Goal: Information Seeking & Learning: Find specific fact

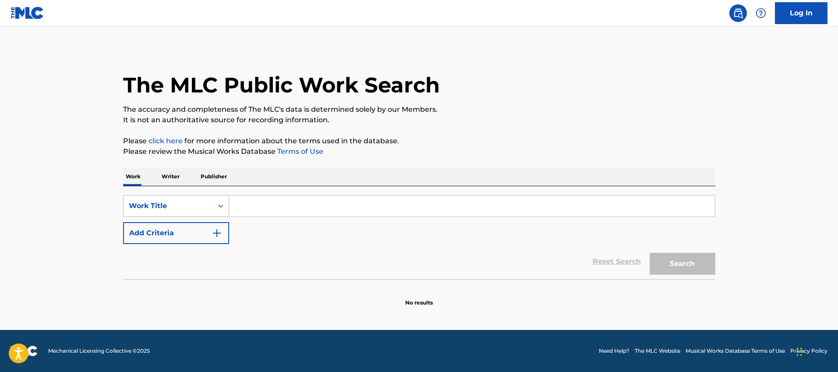
click at [165, 201] on div "Work Title" at bounding box center [168, 206] width 79 height 11
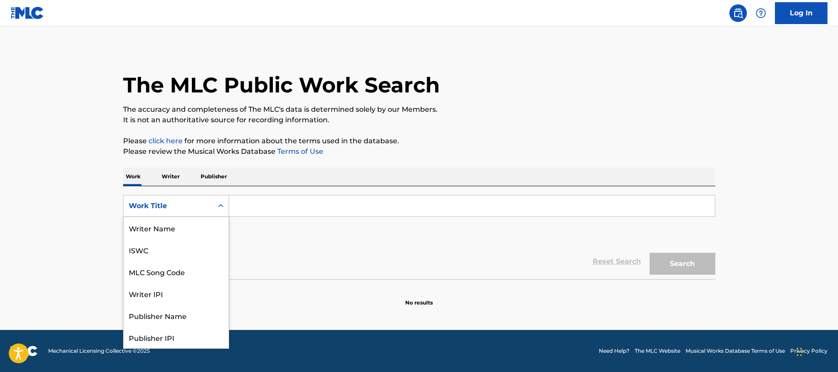
scroll to position [44, 0]
click at [186, 228] on div "MLC Song Code" at bounding box center [176, 228] width 105 height 22
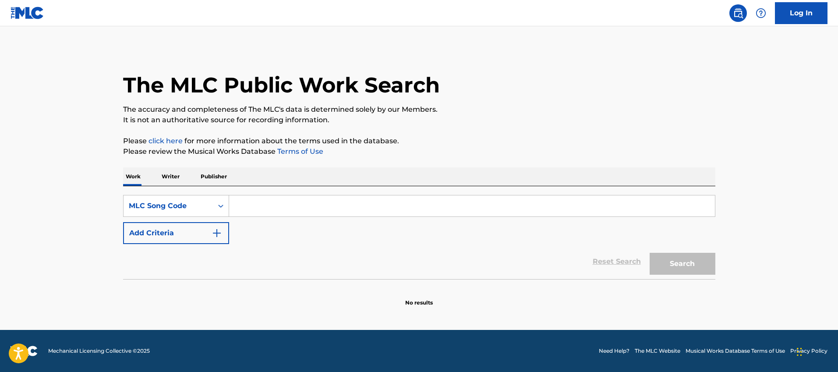
click at [264, 205] on input "Search Form" at bounding box center [472, 205] width 486 height 21
paste input "WB7P59"
type input "WB7P59"
click at [650, 253] on button "Search" at bounding box center [683, 264] width 66 height 22
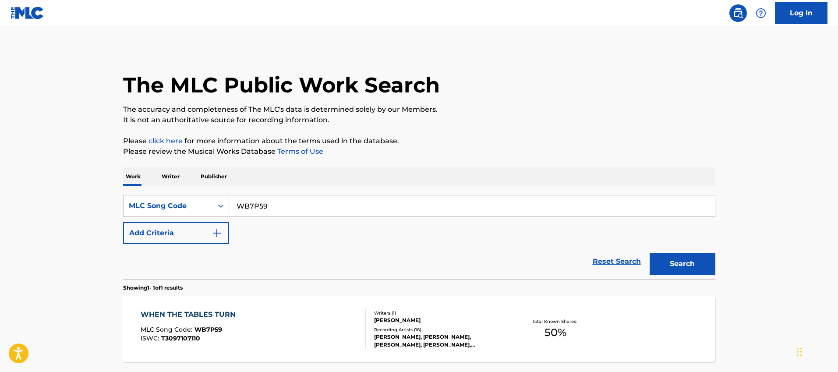
scroll to position [78, 0]
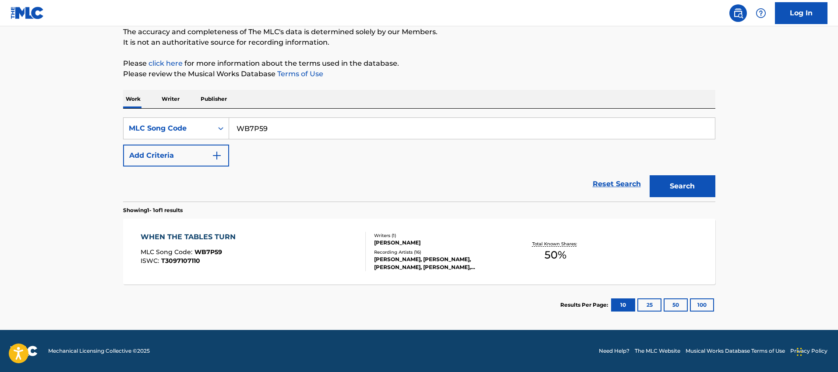
click at [246, 250] on div "WHEN THE TABLES TURN MLC Song Code : WB7P59 ISWC : T3097107110" at bounding box center [253, 251] width 225 height 39
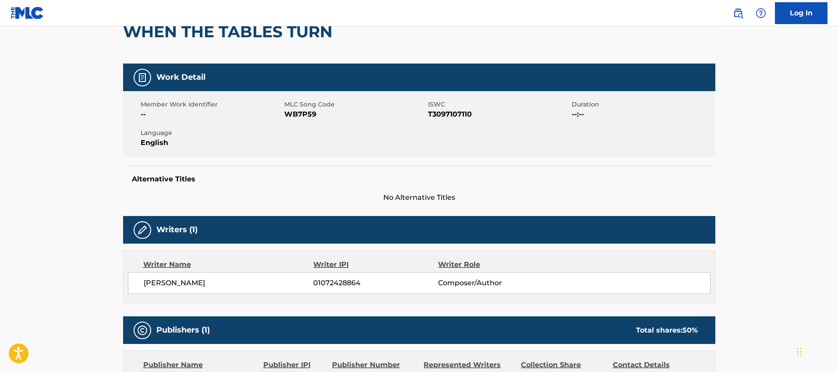
scroll to position [39, 0]
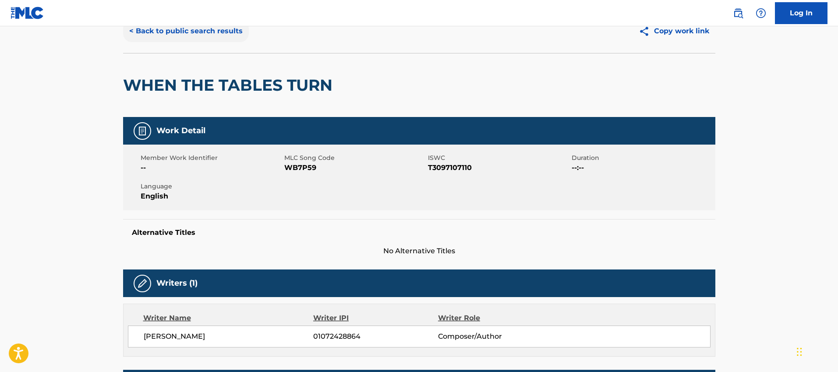
click at [183, 33] on button "< Back to public search results" at bounding box center [186, 31] width 126 height 22
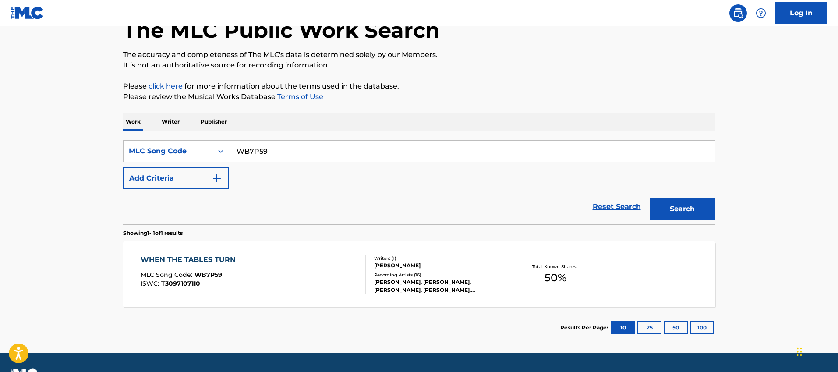
click at [181, 117] on div "Work Writer Publisher" at bounding box center [419, 122] width 592 height 18
drag, startPoint x: 177, startPoint y: 120, endPoint x: 152, endPoint y: 140, distance: 32.4
click at [152, 140] on div "Work Writer Publisher SearchWithCriteria42cdcb93-a160-4f14-ac02-05d3ec0f678c ML…" at bounding box center [419, 231] width 592 height 236
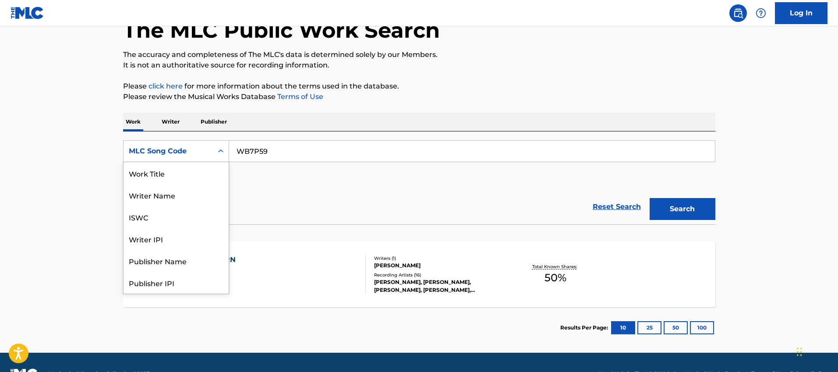
click at [164, 152] on div "MLC Song Code" at bounding box center [168, 151] width 79 height 11
click at [172, 179] on div "Work Title" at bounding box center [176, 173] width 105 height 22
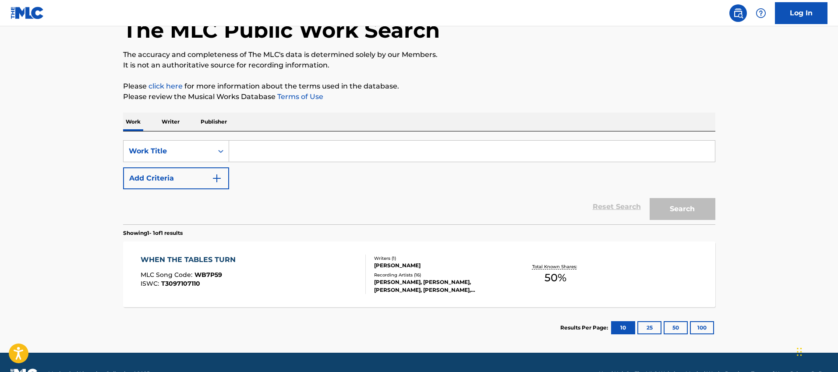
click at [299, 155] on input "Search Form" at bounding box center [472, 151] width 486 height 21
type input "When The Tables Turn"
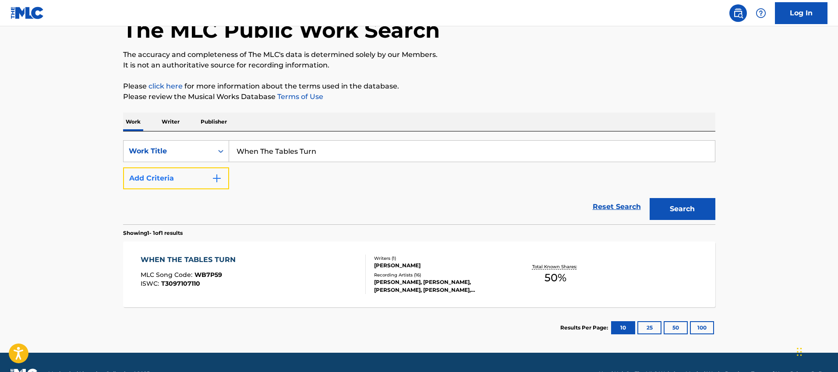
click at [196, 169] on button "Add Criteria" at bounding box center [176, 178] width 106 height 22
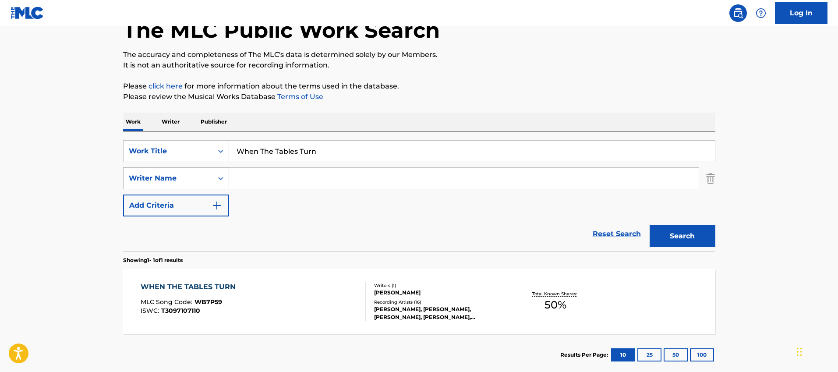
click at [188, 178] on div "Writer Name" at bounding box center [168, 178] width 79 height 11
click at [263, 178] on input "Search Form" at bounding box center [464, 178] width 470 height 21
type input "Malik"
click at [650, 225] on button "Search" at bounding box center [683, 236] width 66 height 22
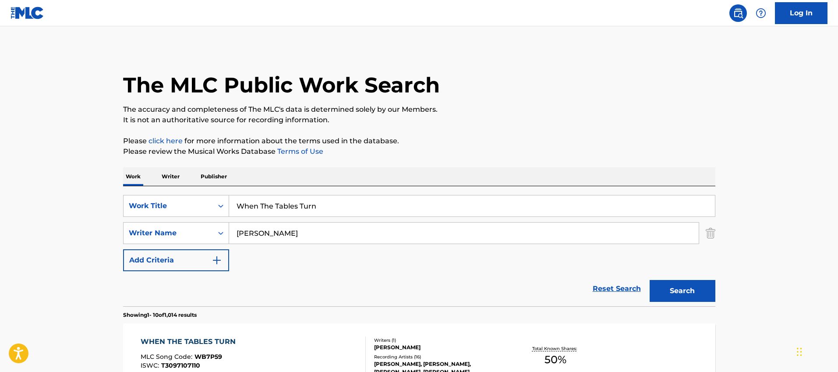
scroll to position [17, 0]
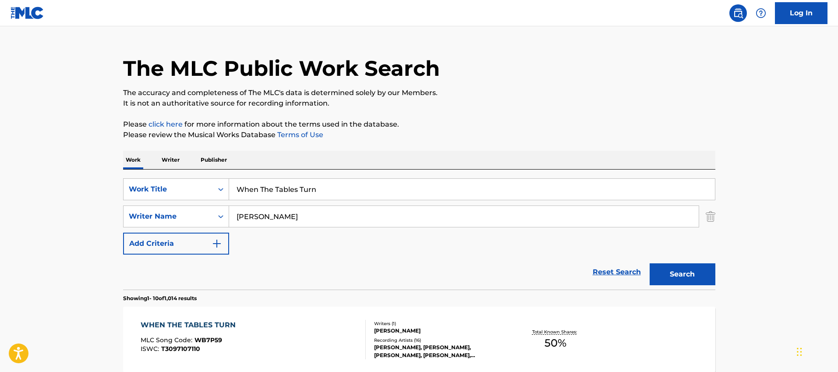
drag, startPoint x: 277, startPoint y: 223, endPoint x: 230, endPoint y: 211, distance: 48.4
click at [232, 212] on input "Malik" at bounding box center [464, 216] width 470 height 21
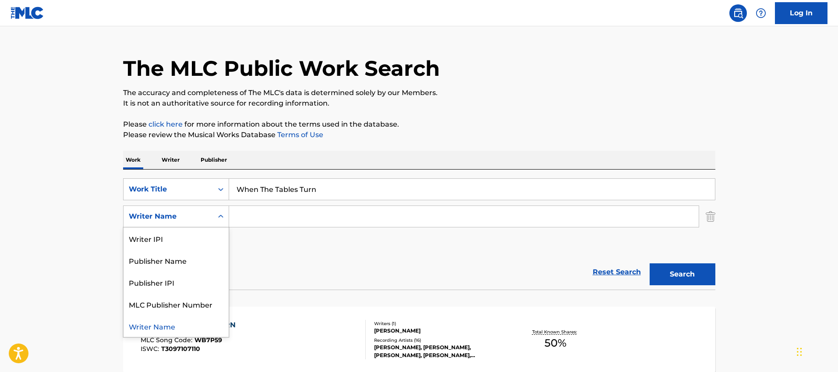
click at [214, 217] on div "Search Form" at bounding box center [221, 216] width 16 height 16
click at [183, 231] on div "Writer IPI" at bounding box center [176, 238] width 105 height 22
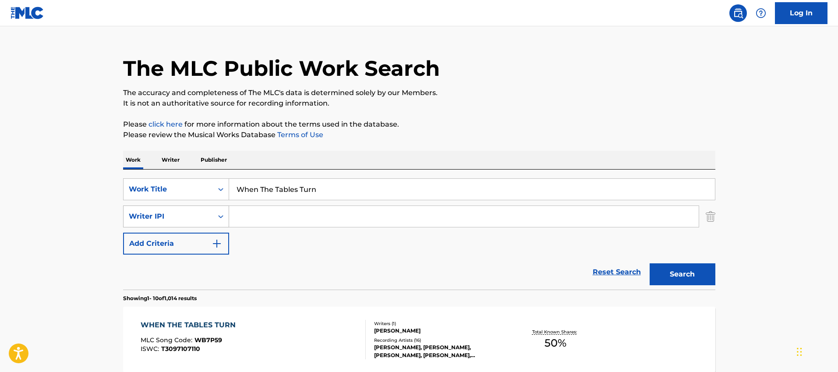
click at [190, 218] on div "Writer IPI" at bounding box center [168, 216] width 79 height 11
click at [712, 213] on img "Search Form" at bounding box center [711, 216] width 10 height 22
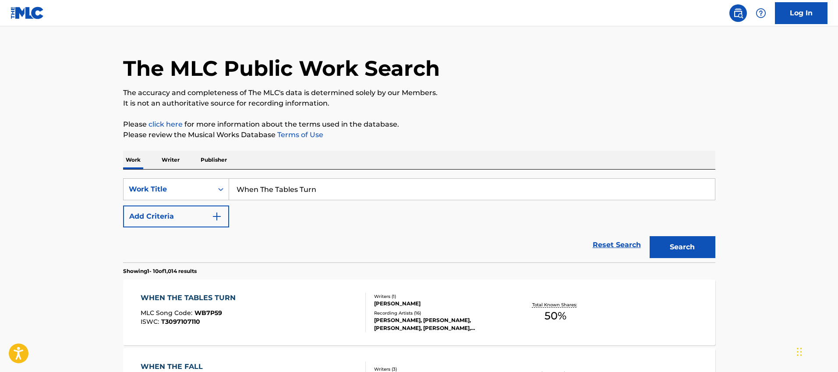
click at [463, 196] on input "When The Tables Turn" at bounding box center [472, 189] width 486 height 21
click at [463, 192] on input "When The Tables Turn" at bounding box center [472, 189] width 486 height 21
click at [650, 236] on button "Search" at bounding box center [683, 247] width 66 height 22
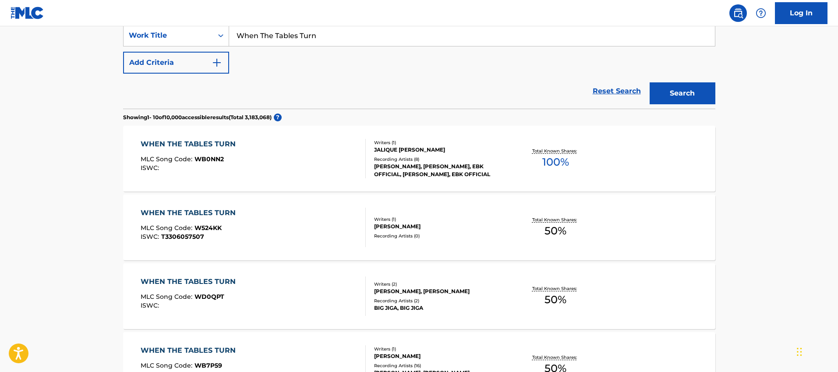
click at [321, 159] on div "WHEN THE TABLES TURN MLC Song Code : WB0NN2 ISWC :" at bounding box center [253, 158] width 225 height 39
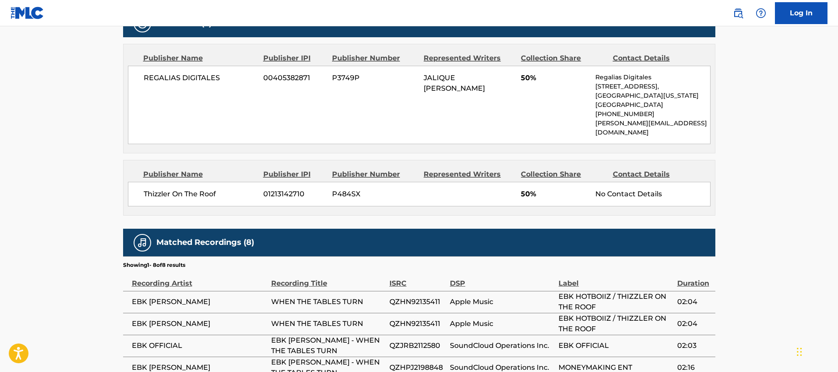
scroll to position [550, 0]
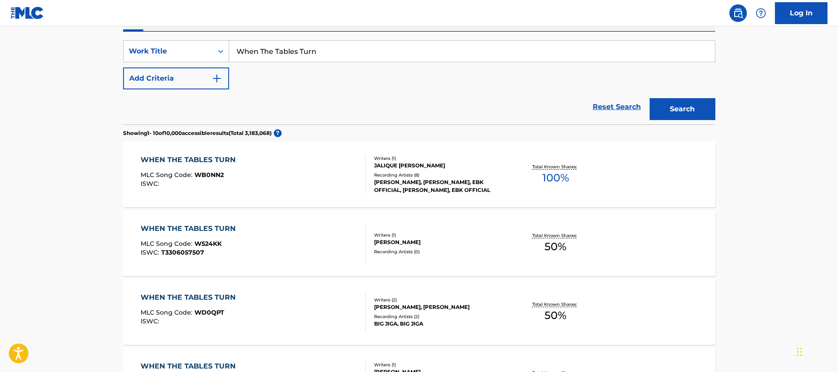
scroll to position [60, 0]
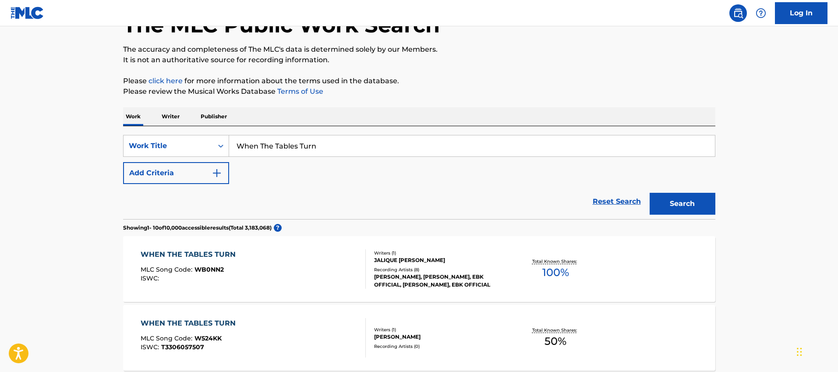
click at [282, 258] on div "WHEN THE TABLES TURN MLC Song Code : WB0NN2 ISWC :" at bounding box center [253, 268] width 225 height 39
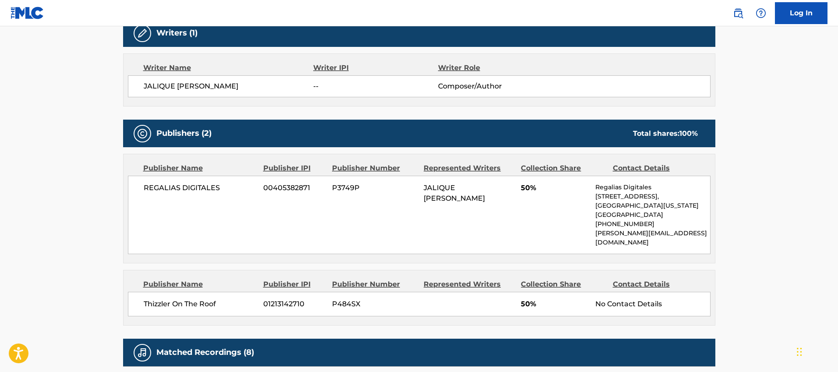
scroll to position [294, 0]
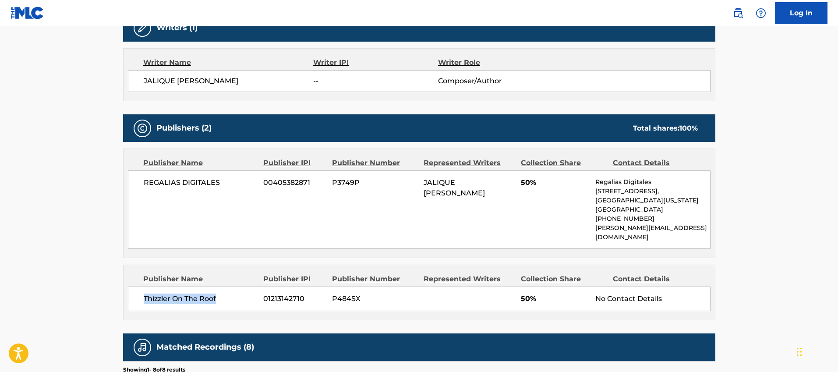
drag, startPoint x: 222, startPoint y: 289, endPoint x: 139, endPoint y: 286, distance: 83.7
click at [139, 286] on div "Thizzler On The Roof 01213142710 P484SX 50% No Contact Details" at bounding box center [419, 298] width 583 height 25
copy span "Thizzler On The Roof"
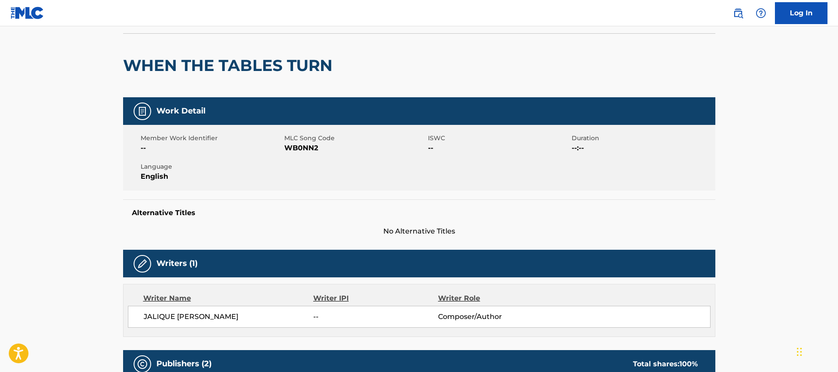
scroll to position [0, 0]
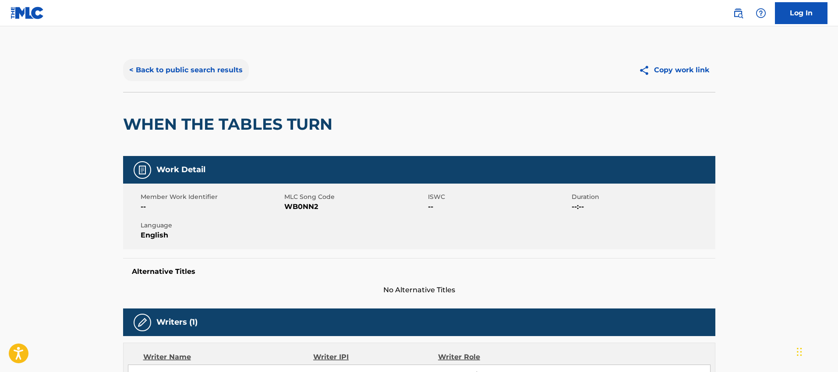
click at [183, 67] on button "< Back to public search results" at bounding box center [186, 70] width 126 height 22
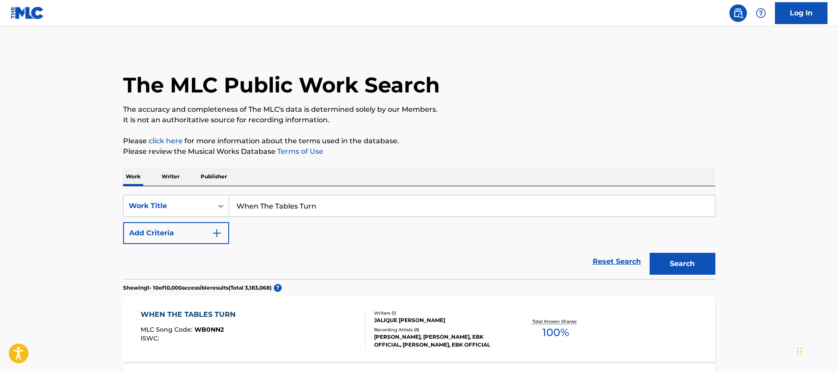
scroll to position [60, 0]
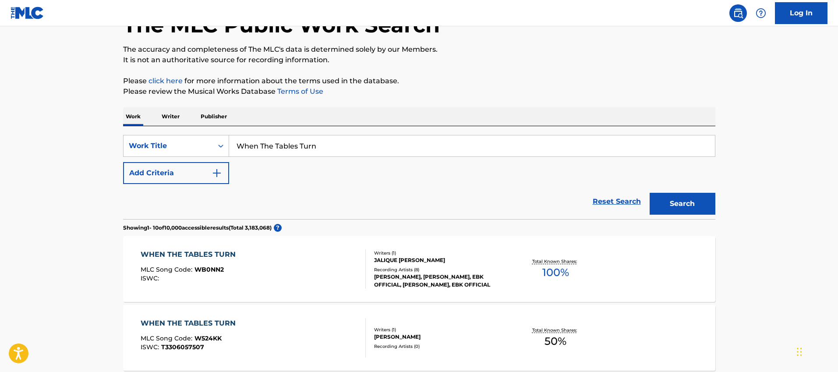
click at [215, 113] on p "Publisher" at bounding box center [214, 116] width 32 height 18
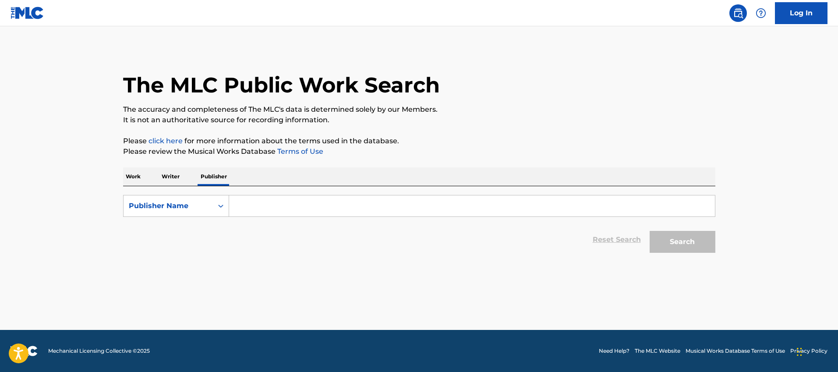
click at [283, 203] on input "Search Form" at bounding box center [472, 205] width 486 height 21
paste input "Thizzler On The Roof"
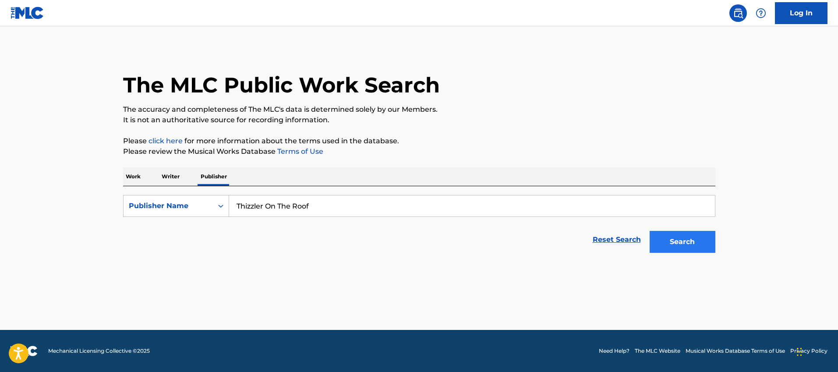
type input "Thizzler On The Roof"
click at [680, 239] on button "Search" at bounding box center [683, 242] width 66 height 22
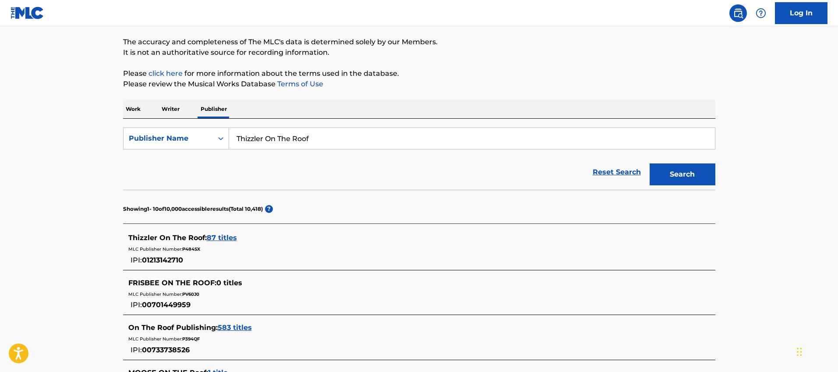
scroll to position [72, 0]
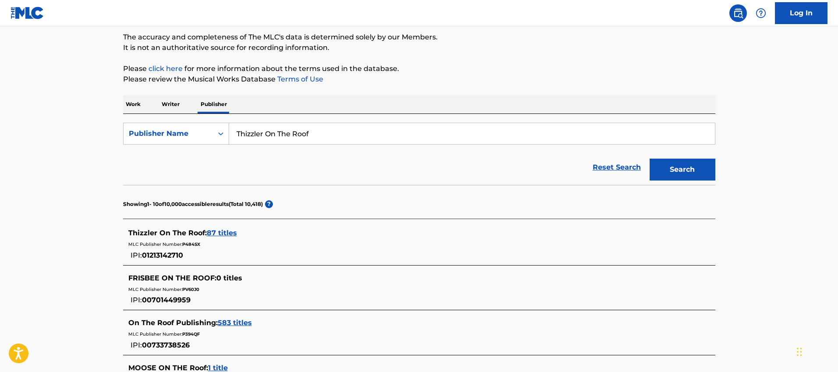
click at [226, 235] on span "87 titles" at bounding box center [222, 233] width 30 height 8
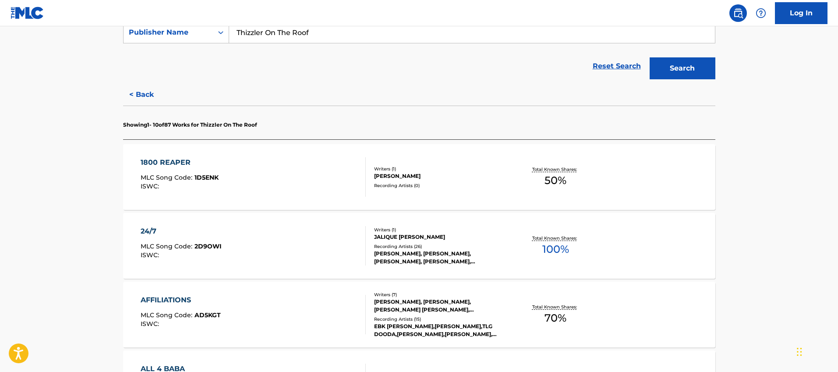
scroll to position [217, 0]
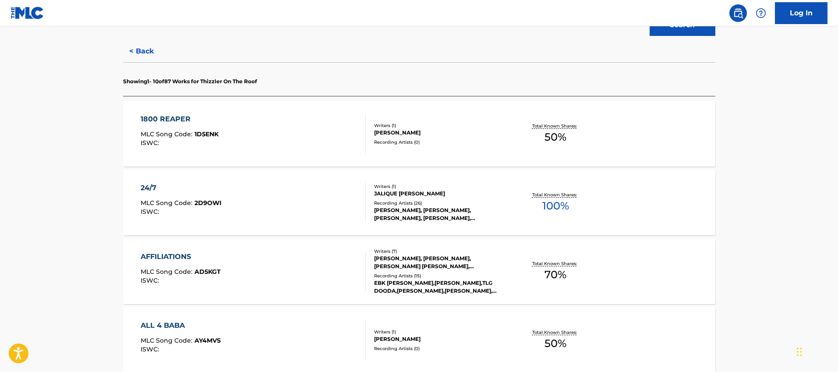
click at [283, 185] on div "24/7 MLC Song Code : 2D9OWI ISWC :" at bounding box center [253, 202] width 225 height 39
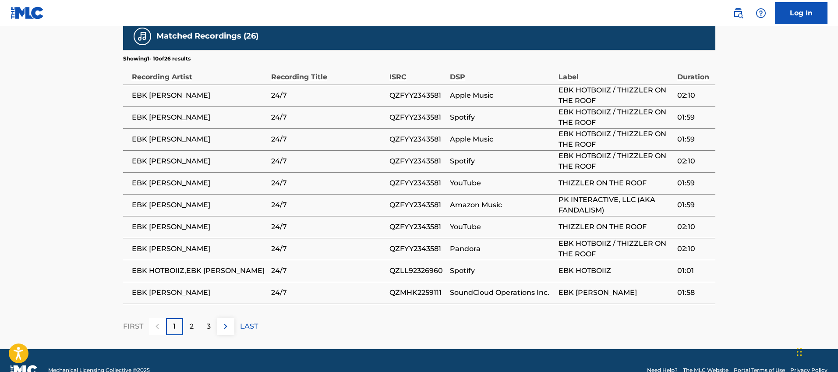
scroll to position [615, 0]
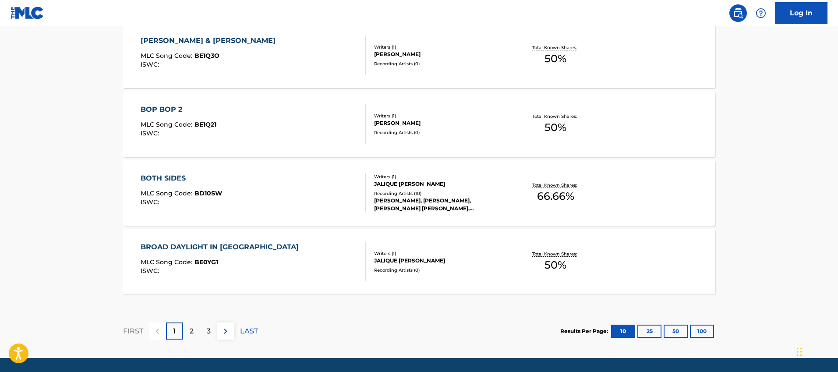
scroll to position [715, 0]
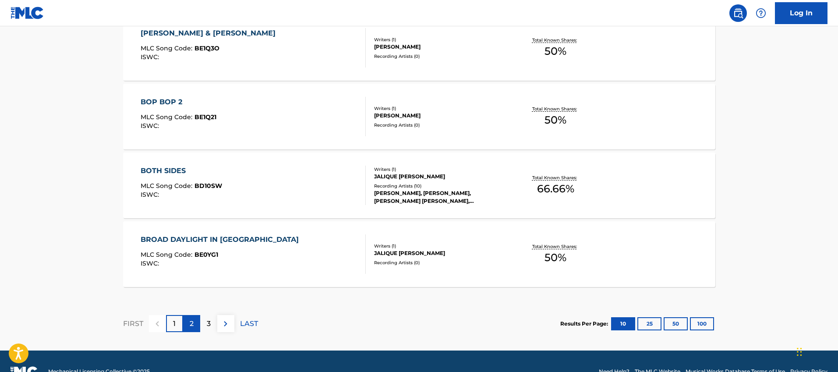
click at [197, 321] on div "2" at bounding box center [191, 323] width 17 height 17
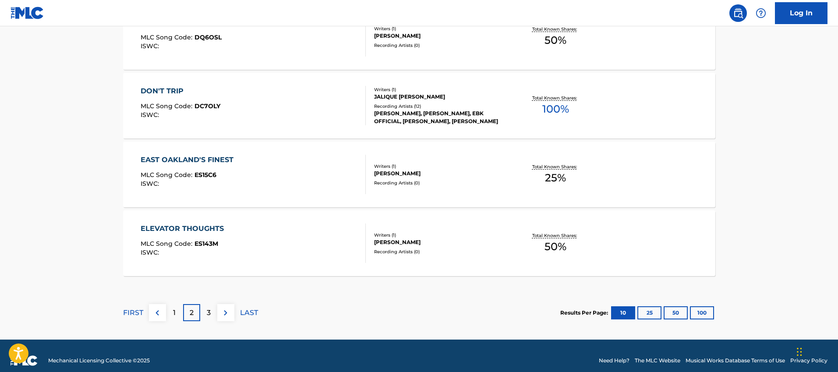
scroll to position [736, 0]
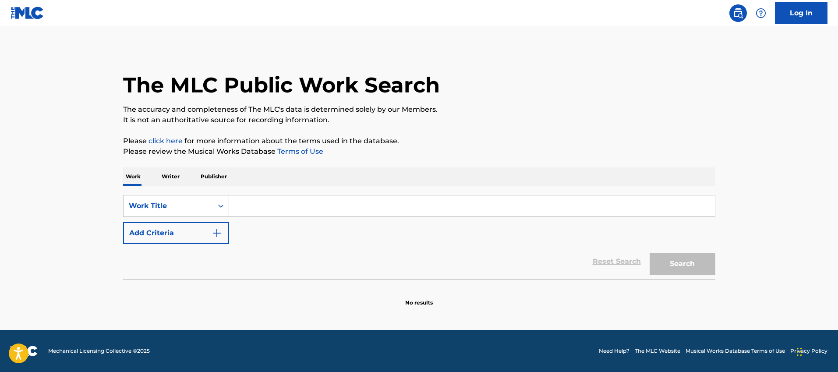
click at [248, 204] on input "Search Form" at bounding box center [472, 205] width 486 height 21
paste input "US2V91300014"
type input "US2V91300014"
click at [171, 203] on div "Work Title" at bounding box center [168, 206] width 79 height 11
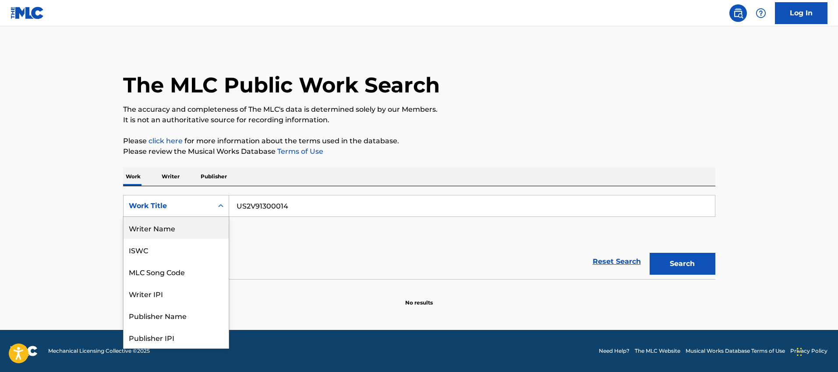
drag, startPoint x: 166, startPoint y: 229, endPoint x: 300, endPoint y: 223, distance: 134.2
click at [166, 229] on div "Writer Name" at bounding box center [176, 228] width 105 height 22
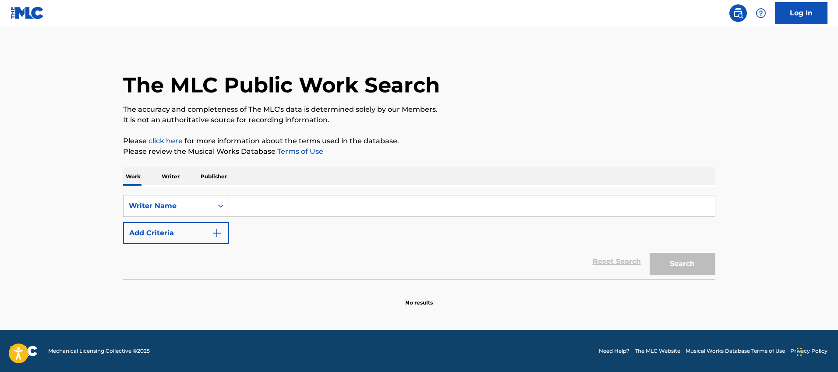
click at [305, 209] on input "Search Form" at bounding box center [472, 205] width 486 height 21
type input "[PERSON_NAME]"
click at [650, 253] on button "Search" at bounding box center [683, 264] width 66 height 22
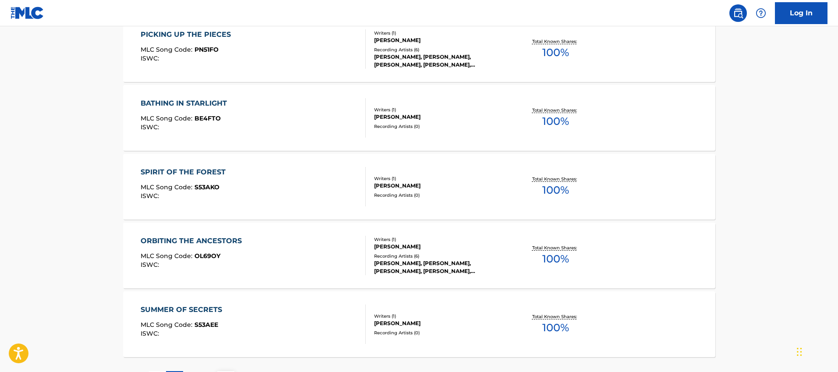
scroll to position [700, 0]
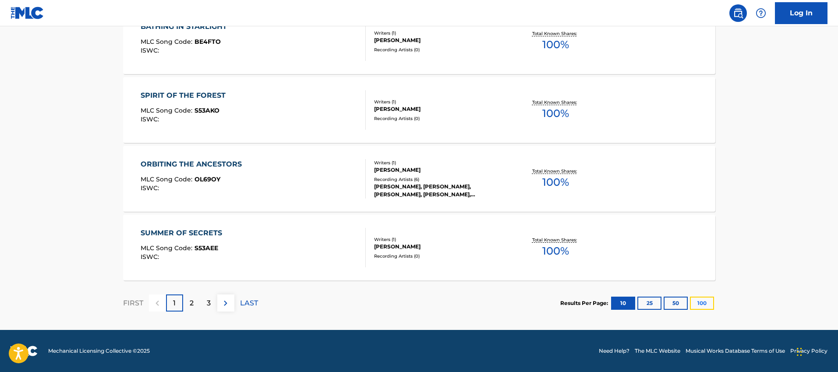
click at [709, 304] on button "100" at bounding box center [702, 303] width 24 height 13
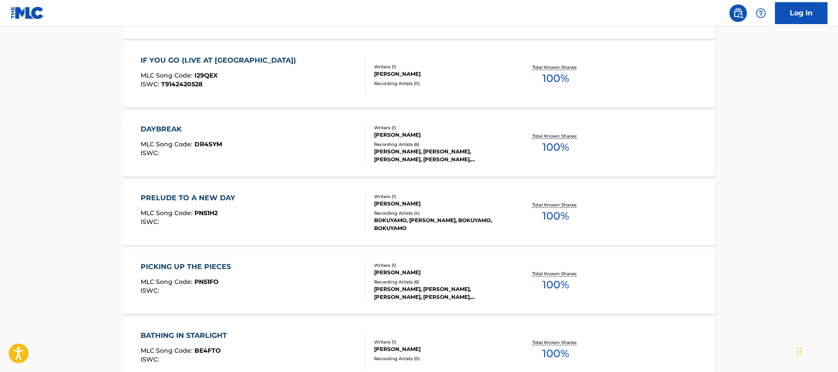
scroll to position [0, 0]
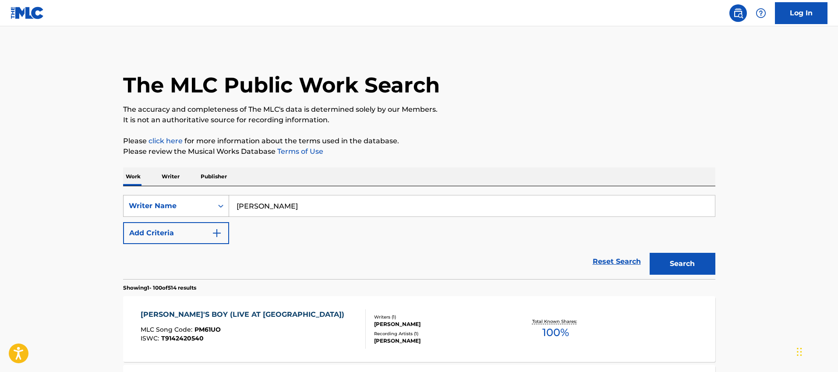
click at [149, 203] on div "Writer Name" at bounding box center [168, 206] width 79 height 11
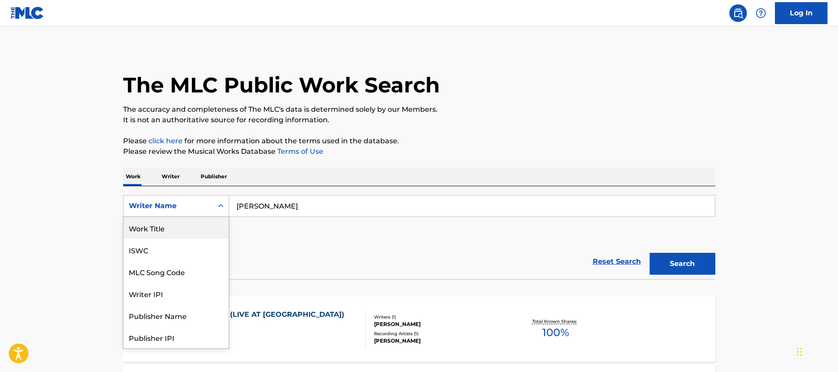
click at [161, 235] on div "Work Title" at bounding box center [176, 228] width 105 height 22
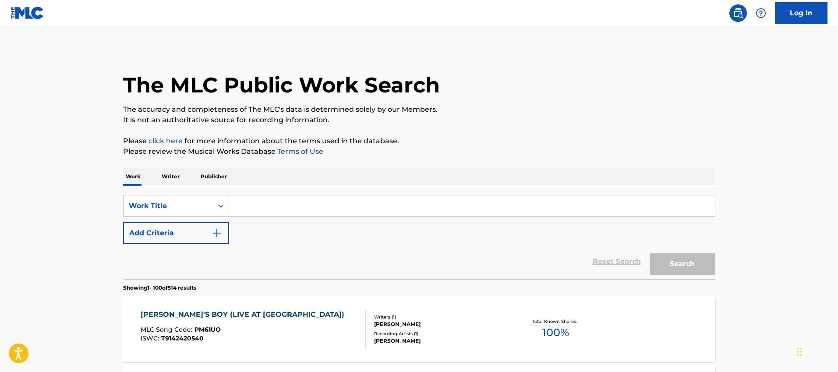
click at [343, 208] on input "Search Form" at bounding box center [472, 205] width 486 height 21
paste input "1st Chakra Key of C"
type input "1st Chakra Key of C"
click at [650, 253] on button "Search" at bounding box center [683, 264] width 66 height 22
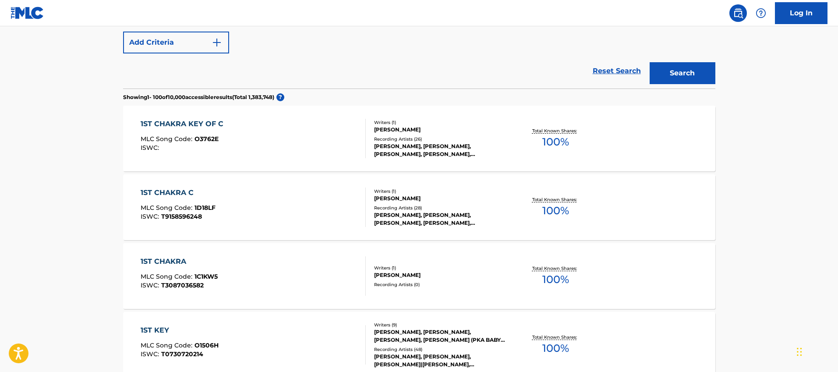
scroll to position [192, 0]
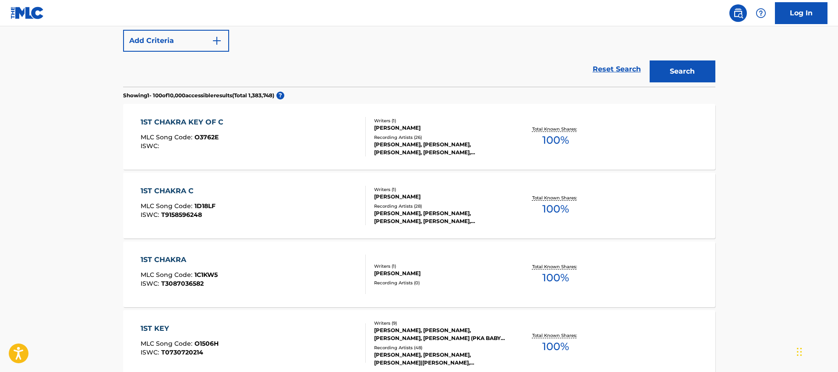
click at [271, 209] on div "1ST CHAKRA C MLC Song Code : 1D18LF ISWC : T9158596248" at bounding box center [253, 205] width 225 height 39
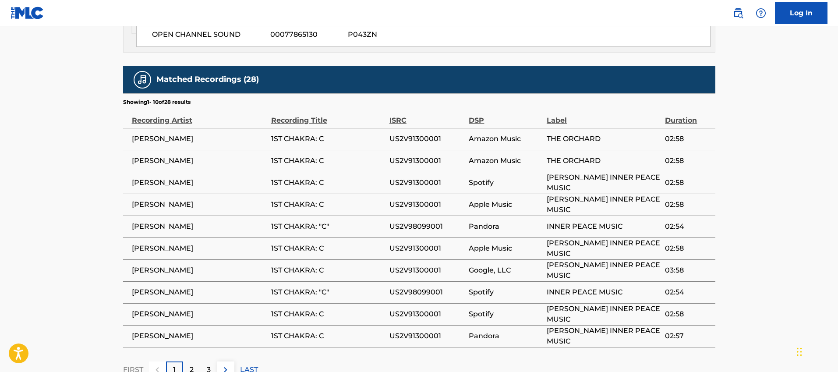
scroll to position [501, 0]
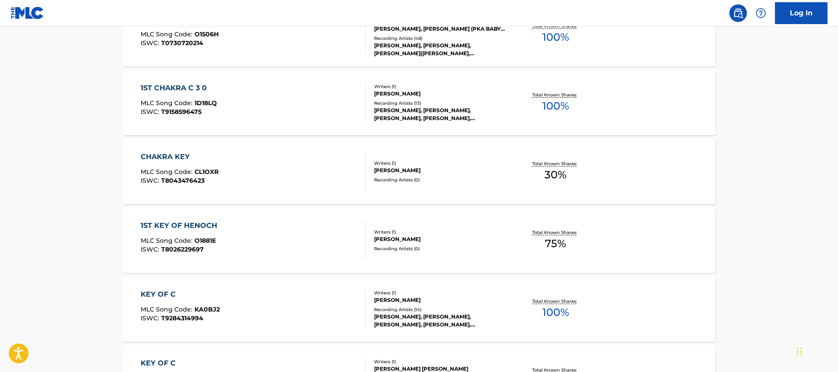
scroll to position [192, 0]
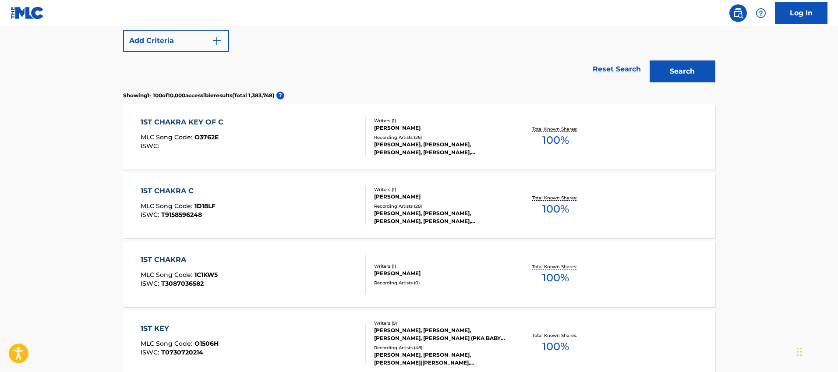
click at [247, 120] on div "1ST CHAKRA KEY OF C MLC Song Code : O3762E ISWC :" at bounding box center [253, 136] width 225 height 39
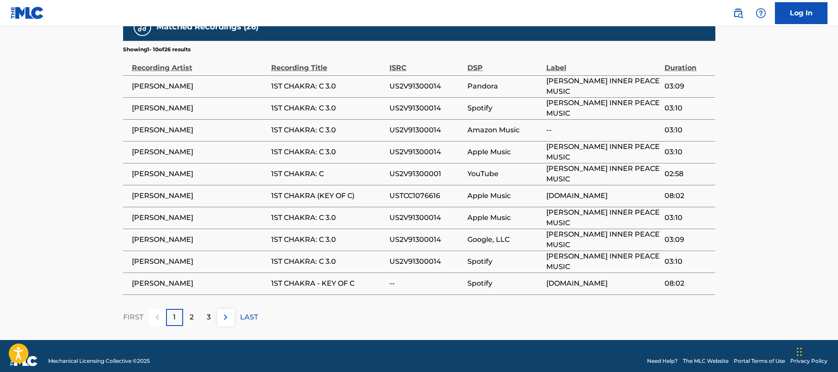
scroll to position [603, 0]
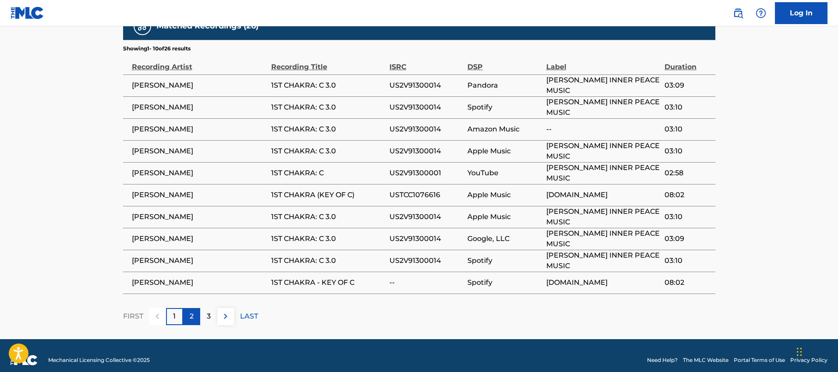
click at [187, 309] on div "2" at bounding box center [191, 316] width 17 height 17
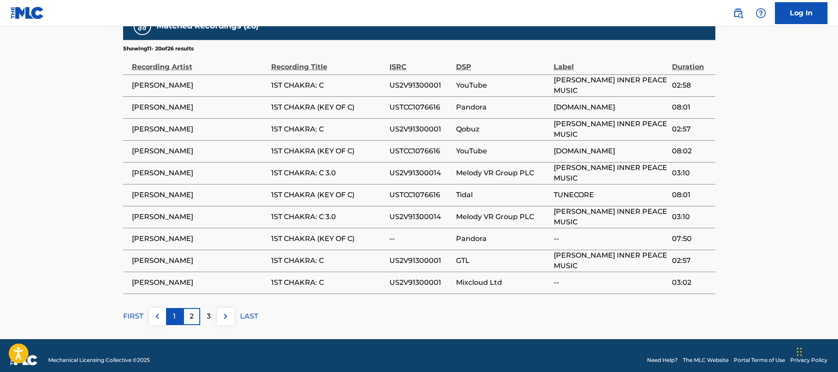
click at [173, 311] on p "1" at bounding box center [174, 316] width 3 height 11
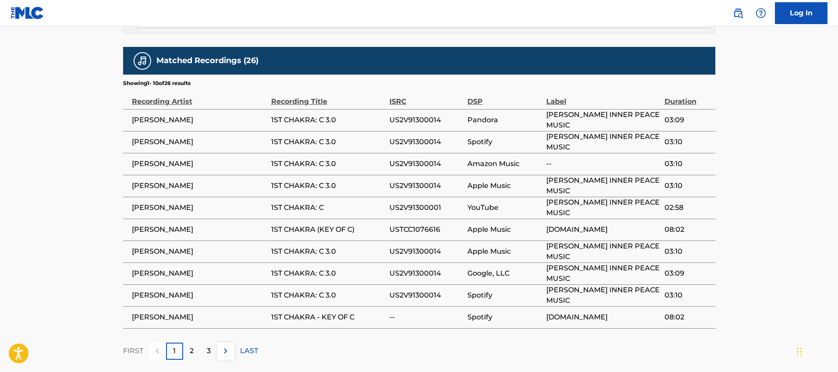
scroll to position [569, 0]
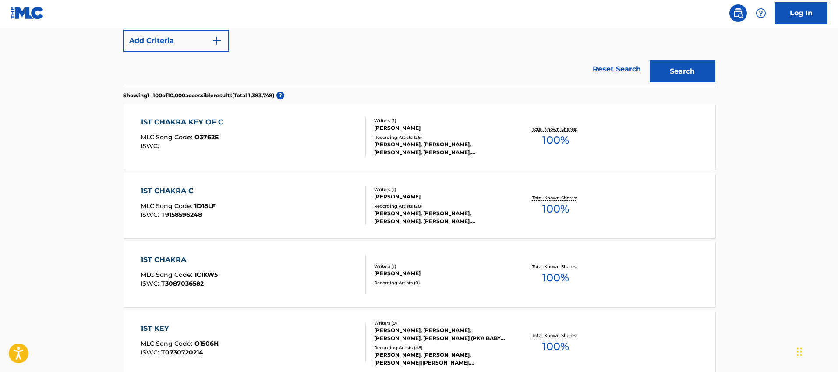
scroll to position [266, 0]
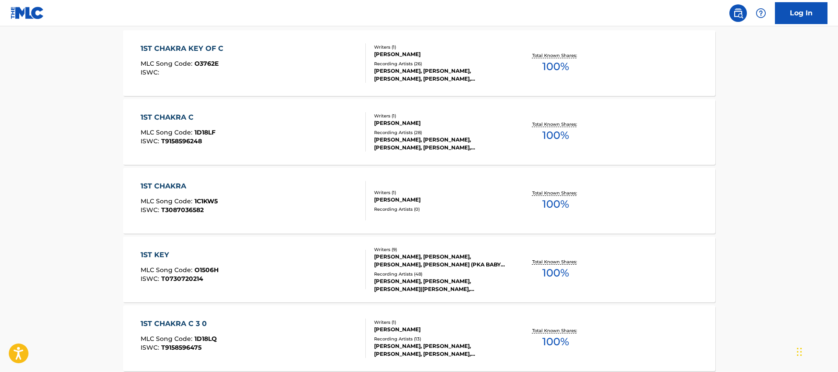
click at [260, 131] on div "1ST CHAKRA C MLC Song Code : 1D18LF ISWC : T9158596248" at bounding box center [253, 131] width 225 height 39
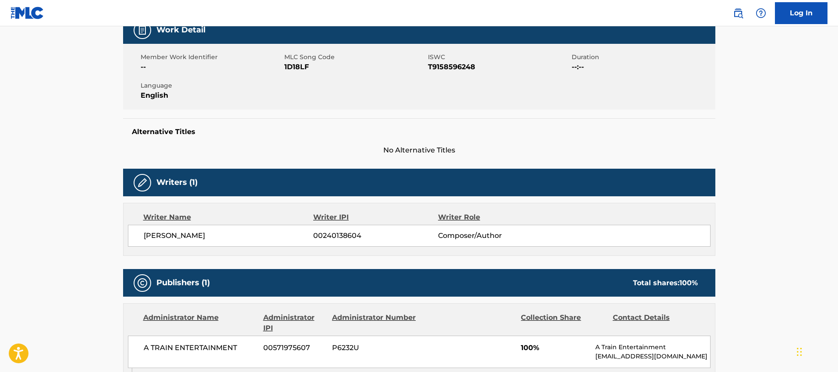
scroll to position [225, 0]
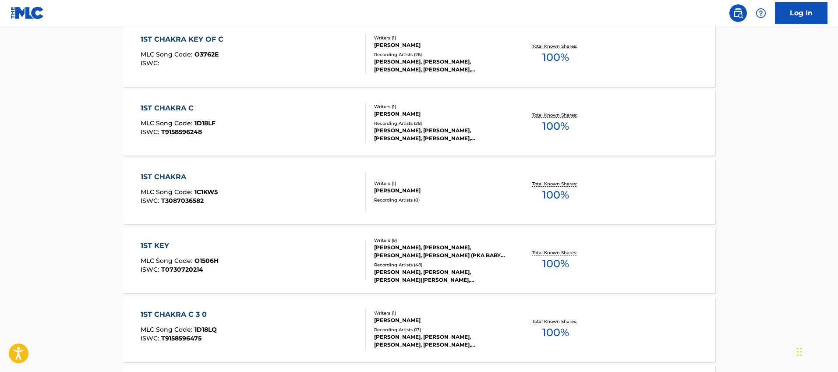
scroll to position [271, 0]
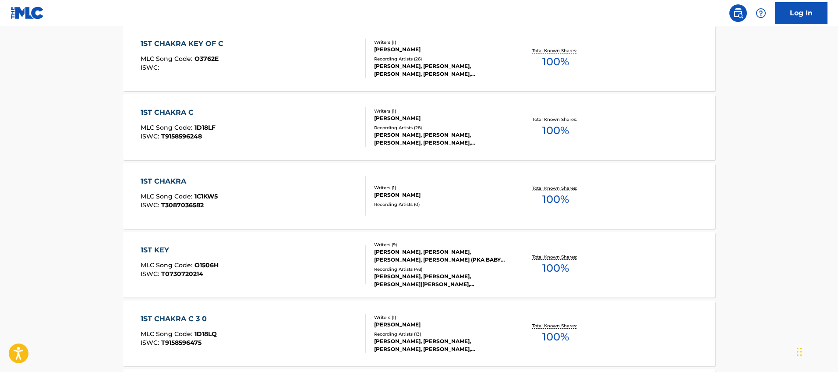
click at [299, 124] on div "1ST CHAKRA C MLC Song Code : 1D18LF ISWC : T9158596248" at bounding box center [253, 126] width 225 height 39
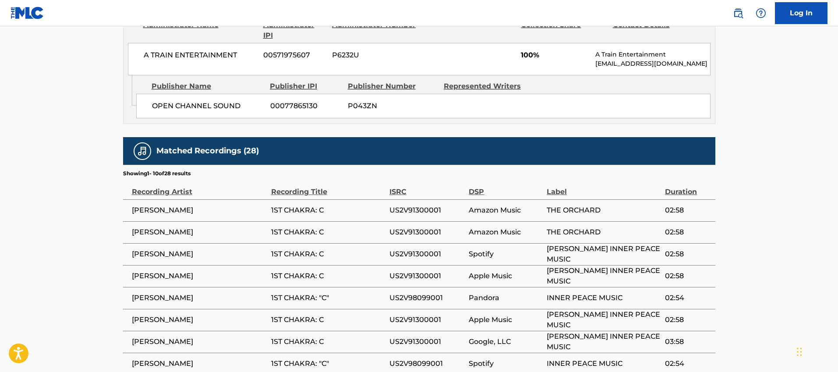
scroll to position [486, 0]
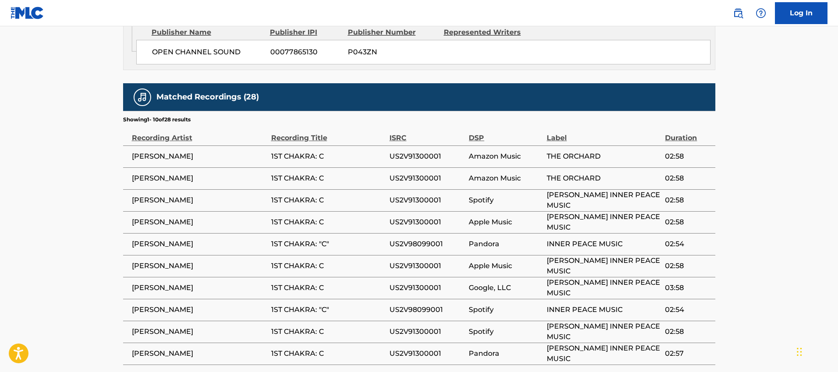
click at [418, 157] on span "US2V91300001" at bounding box center [426, 156] width 75 height 11
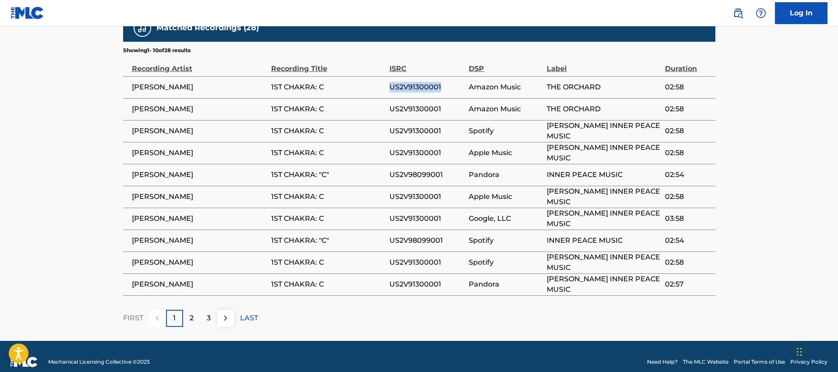
scroll to position [564, 0]
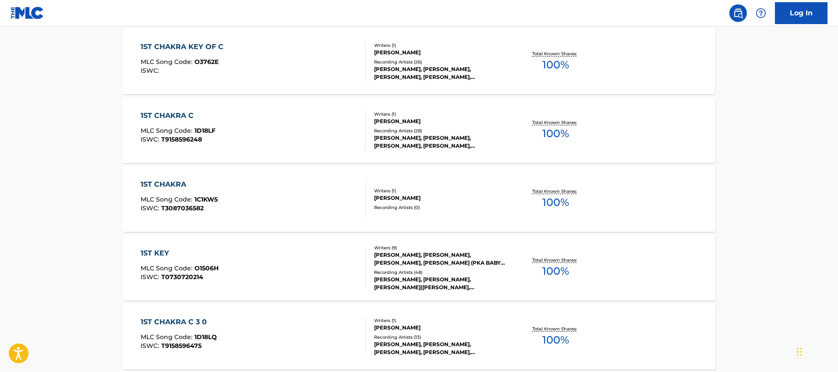
scroll to position [209, 0]
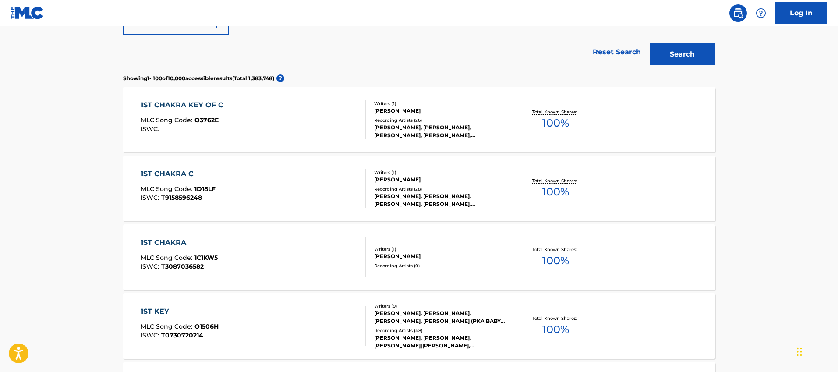
click at [259, 116] on div "1ST CHAKRA KEY OF C MLC Song Code : O3762E ISWC :" at bounding box center [253, 119] width 225 height 39
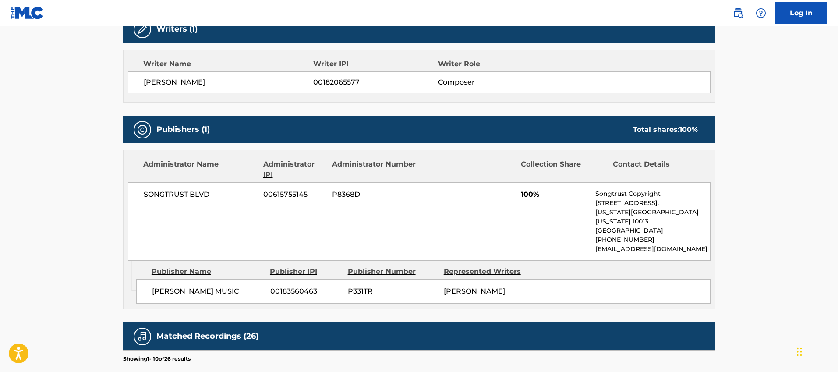
scroll to position [474, 0]
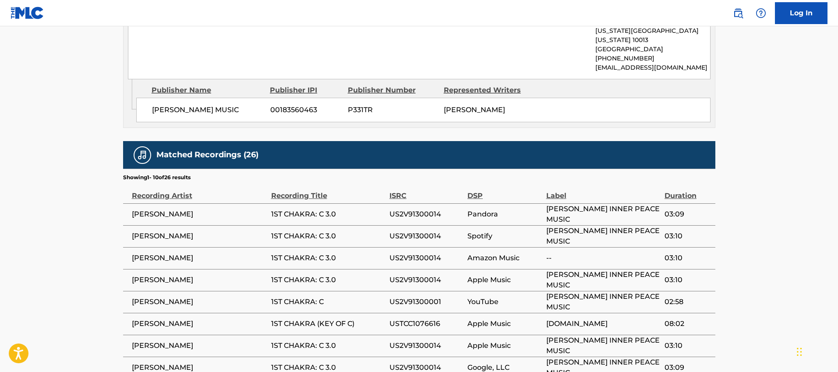
click at [425, 297] on span "US2V91300001" at bounding box center [426, 302] width 74 height 11
copy span "US2V91300001"
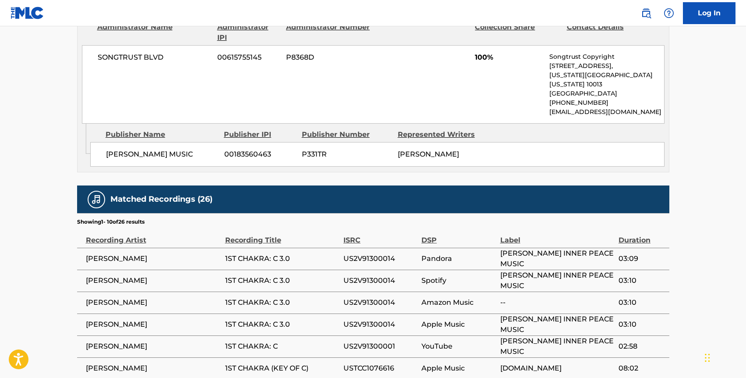
scroll to position [453, 0]
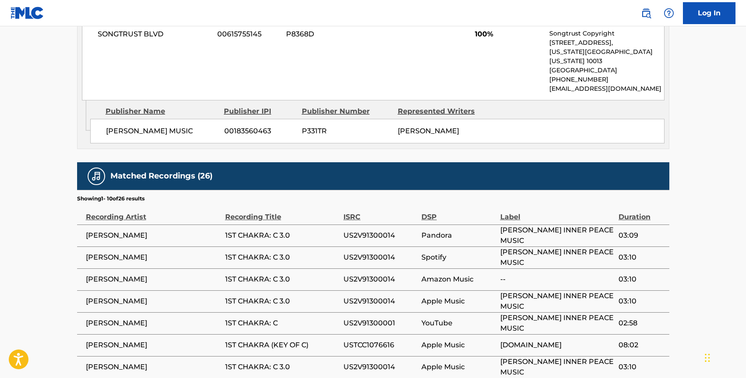
click at [363, 339] on span "USTCC1076616" at bounding box center [380, 344] width 74 height 11
click at [377, 230] on span "US2V91300014" at bounding box center [380, 235] width 74 height 11
copy span "US2V91300014"
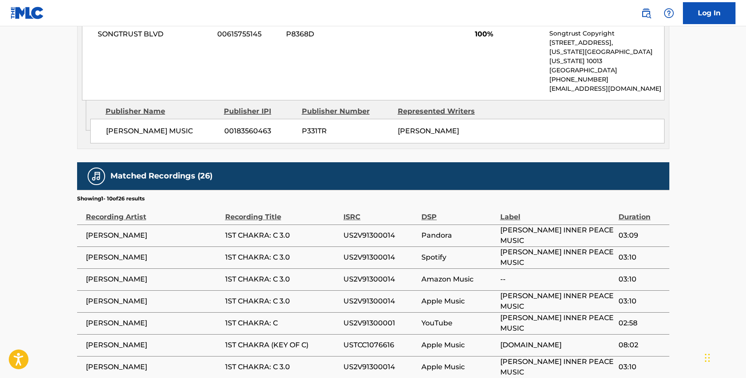
click at [155, 230] on span "[PERSON_NAME]" at bounding box center [153, 235] width 135 height 11
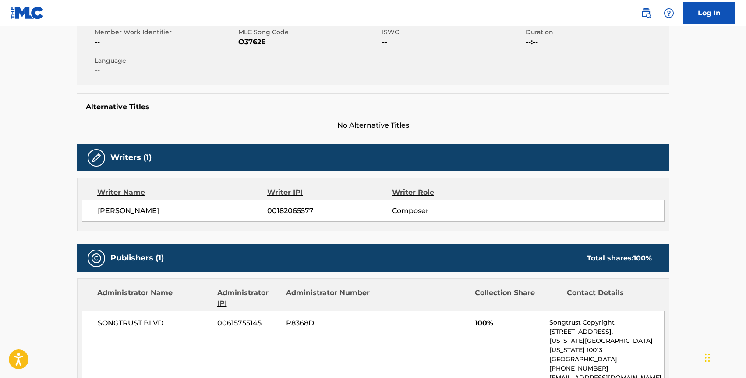
scroll to position [0, 0]
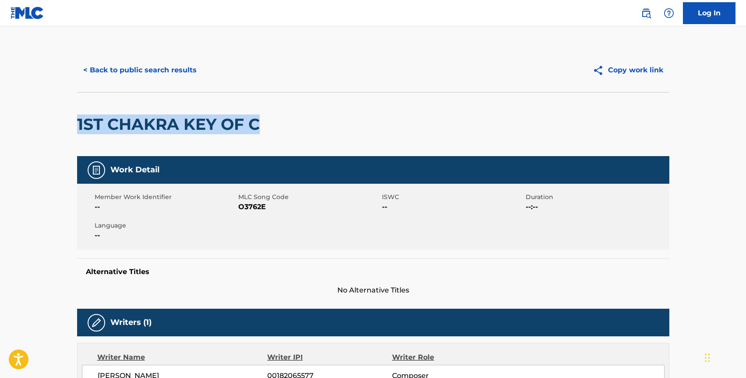
drag, startPoint x: 270, startPoint y: 126, endPoint x: 54, endPoint y: 123, distance: 215.5
copy h2 "1ST CHAKRA KEY OF C"
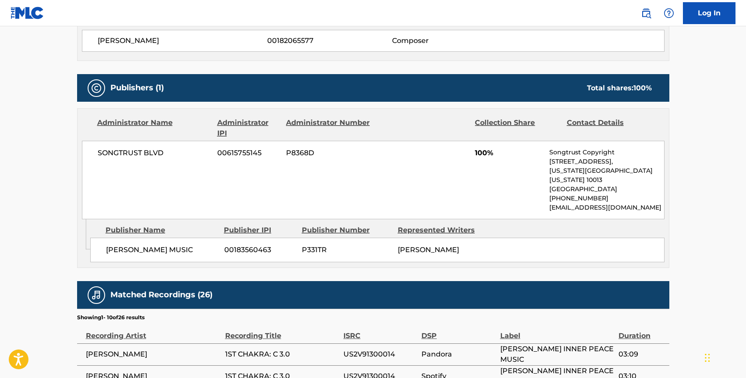
scroll to position [416, 0]
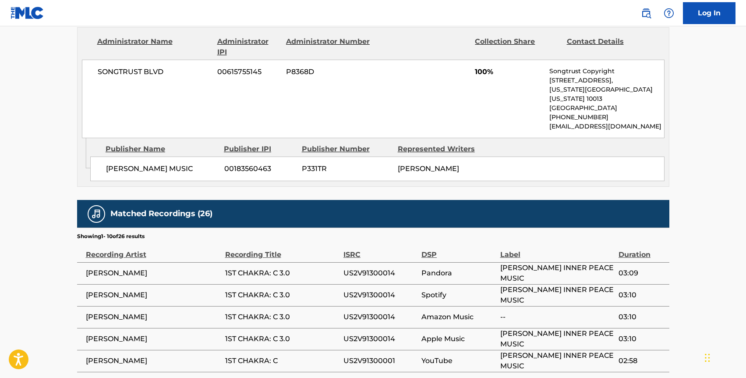
click at [357, 268] on span "US2V91300014" at bounding box center [380, 273] width 74 height 11
copy span "US2V91300014"
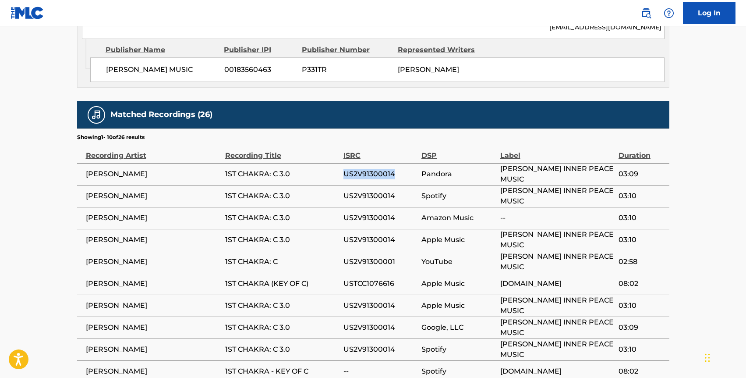
scroll to position [515, 0]
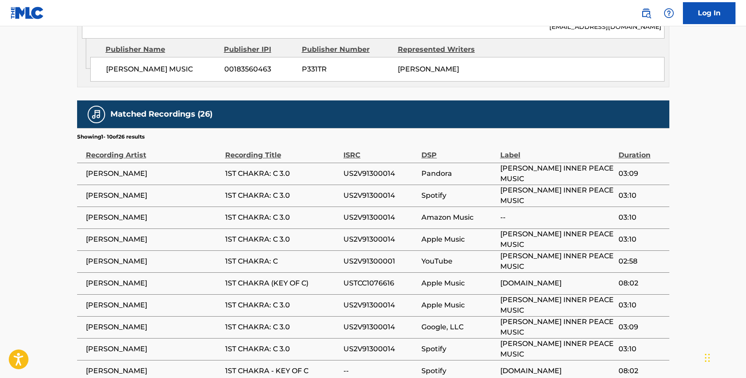
click at [387, 256] on span "US2V91300001" at bounding box center [380, 261] width 74 height 11
copy span "US2V91300001"
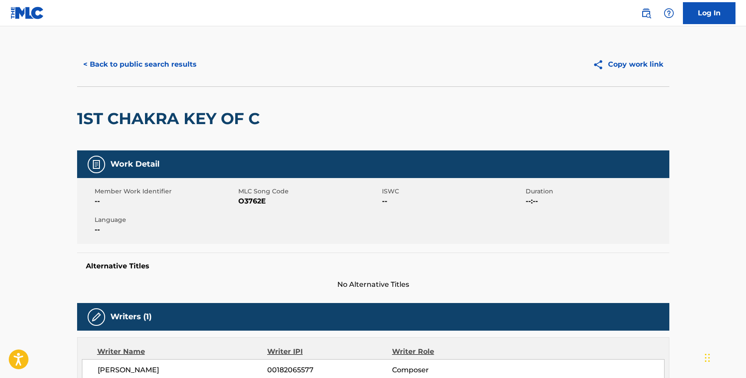
scroll to position [0, 0]
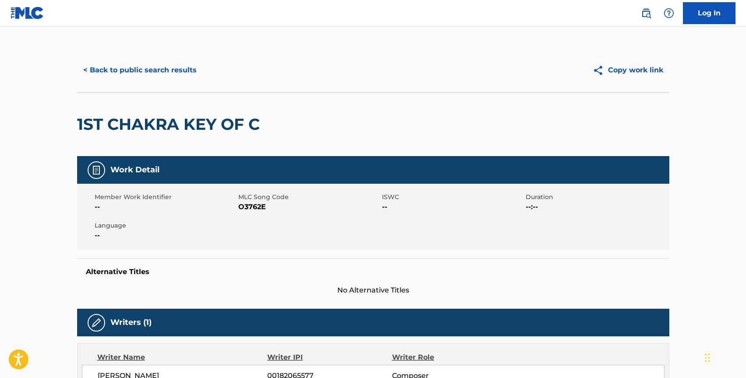
scroll to position [232, 0]
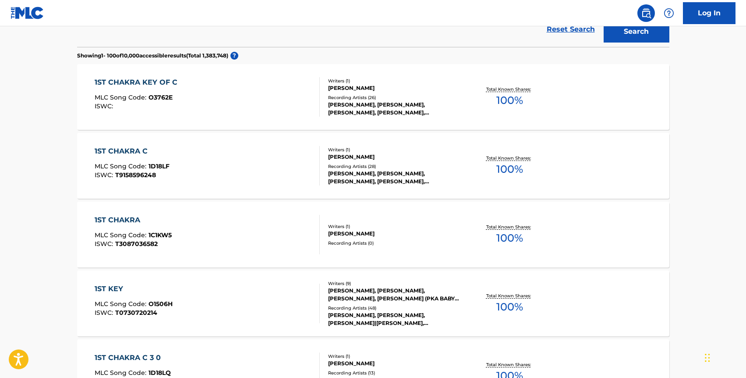
click at [131, 156] on div "1ST CHAKRA C" at bounding box center [132, 151] width 75 height 11
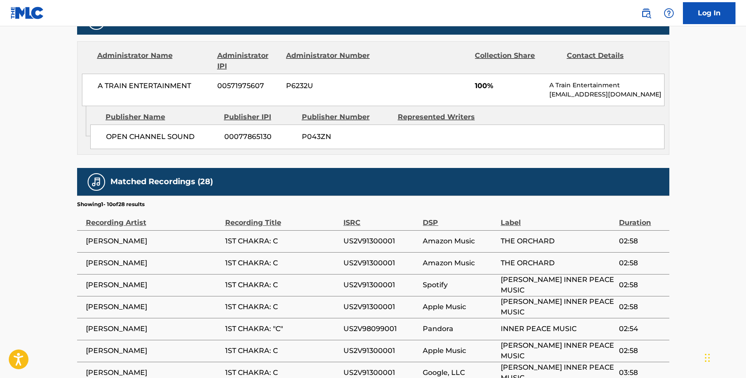
scroll to position [560, 0]
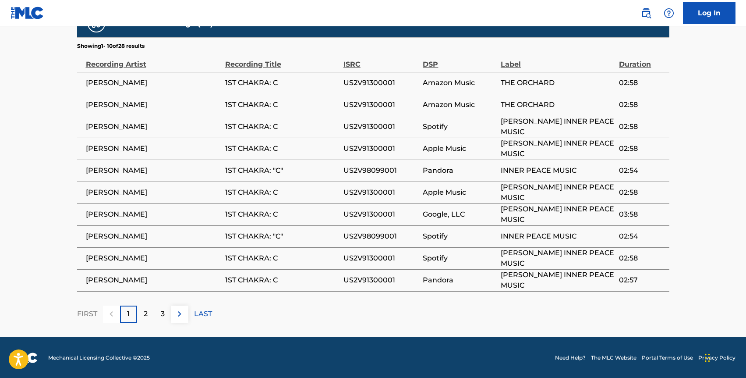
click at [368, 214] on span "US2V91300001" at bounding box center [380, 214] width 75 height 11
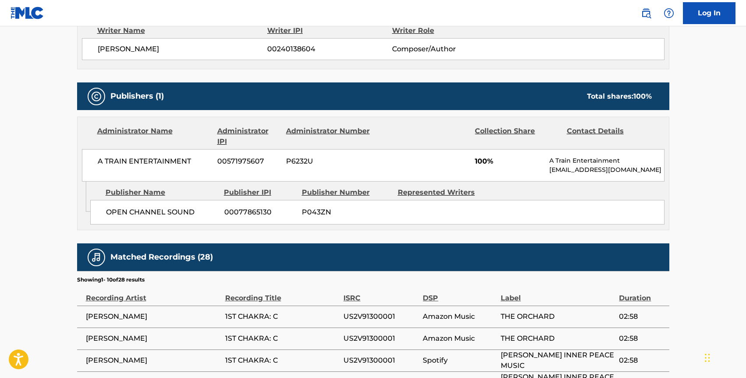
scroll to position [0, 0]
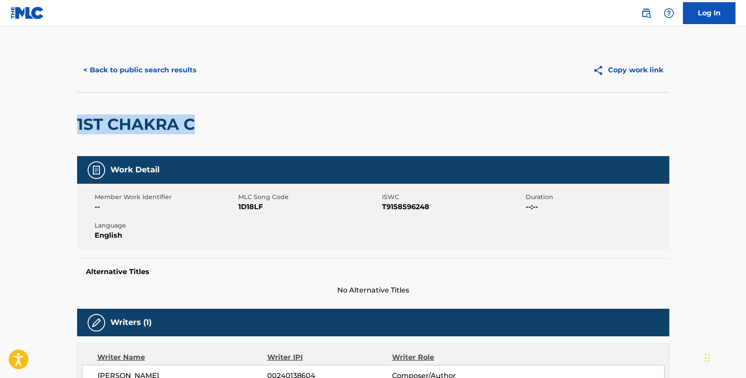
drag, startPoint x: 198, startPoint y: 131, endPoint x: 71, endPoint y: 124, distance: 127.2
copy h2 "1ST CHAKRA C"
click at [256, 206] on span "1D18LF" at bounding box center [308, 206] width 141 height 11
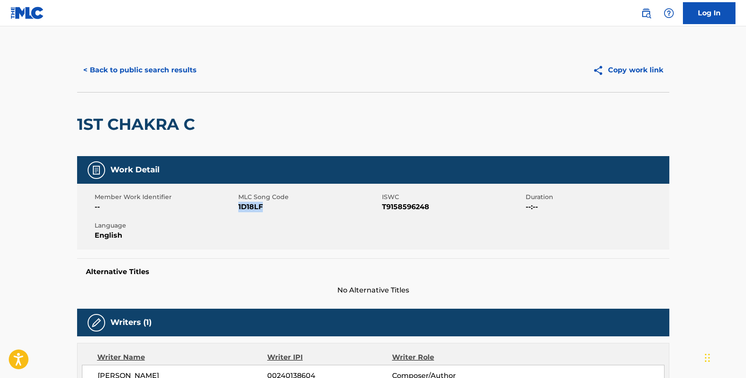
copy span "1D18LF"
click at [150, 67] on button "< Back to public search results" at bounding box center [140, 70] width 126 height 22
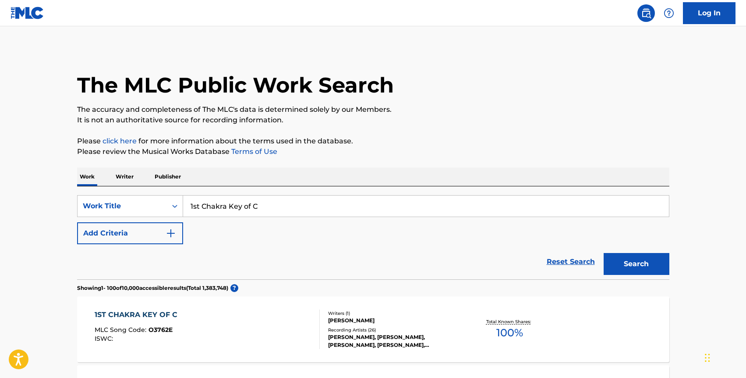
scroll to position [255, 0]
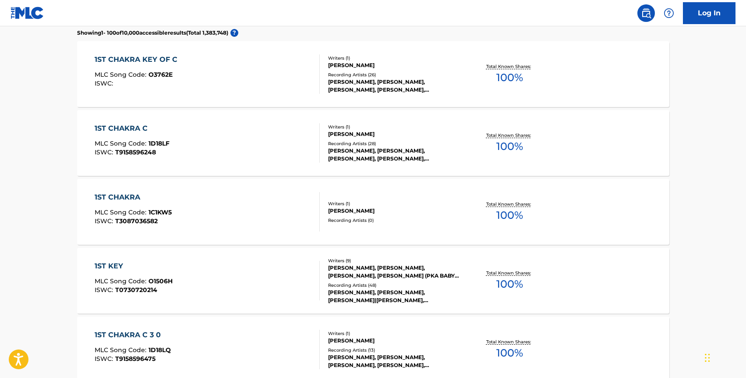
click at [173, 74] on div "MLC Song Code : O3762E" at bounding box center [138, 75] width 87 height 9
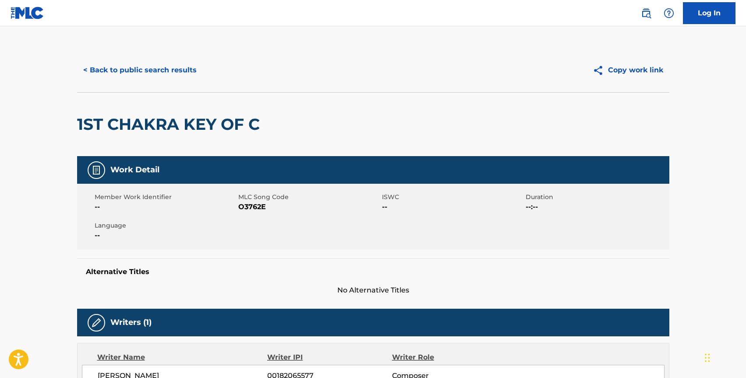
click at [253, 210] on span "O3762E" at bounding box center [308, 206] width 141 height 11
copy span "O3762E"
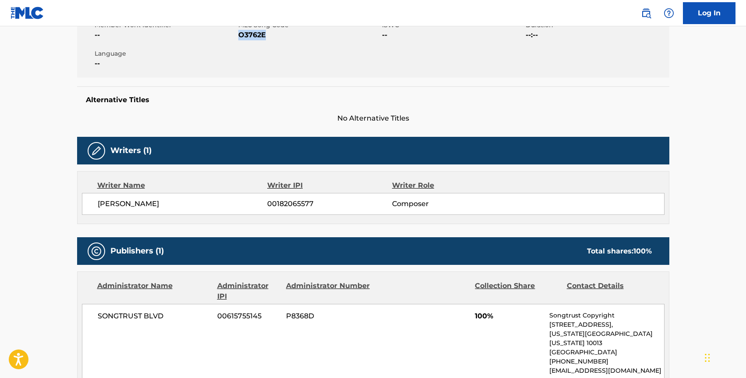
scroll to position [288, 0]
